Goal: Navigation & Orientation: Find specific page/section

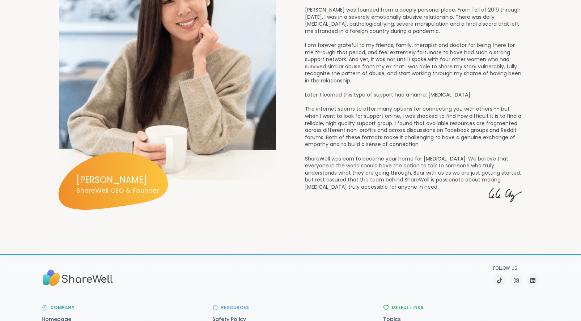
scroll to position [976, 0]
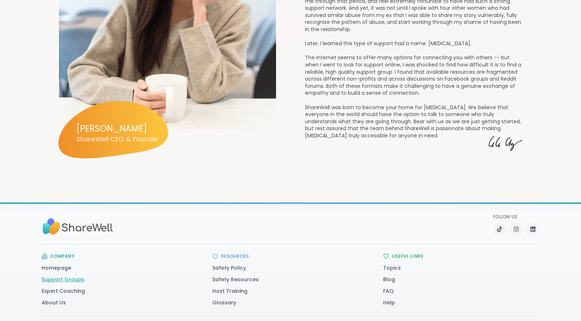
drag, startPoint x: 51, startPoint y: 269, endPoint x: 63, endPoint y: 269, distance: 12.3
click at [51, 276] on link "Support Groups" at bounding box center [63, 279] width 43 height 7
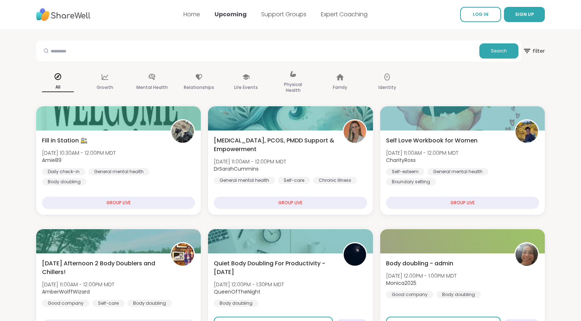
drag, startPoint x: 190, startPoint y: 14, endPoint x: 186, endPoint y: 38, distance: 24.2
click at [190, 14] on link "Home" at bounding box center [191, 14] width 17 height 8
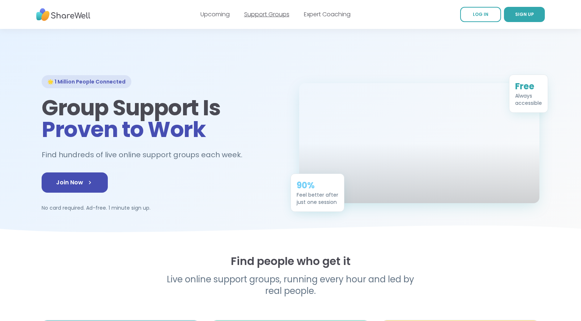
click at [257, 16] on link "Support Groups" at bounding box center [266, 14] width 45 height 8
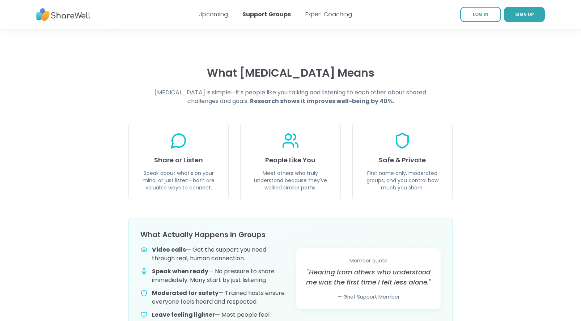
scroll to position [289, 0]
